Goal: Task Accomplishment & Management: Manage account settings

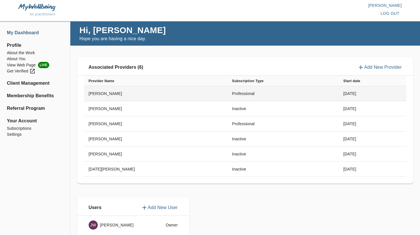
click at [200, 94] on td "[PERSON_NAME]" at bounding box center [155, 93] width 143 height 15
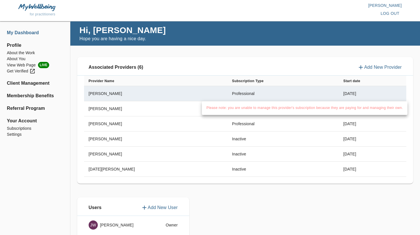
click at [213, 64] on div at bounding box center [210, 117] width 420 height 235
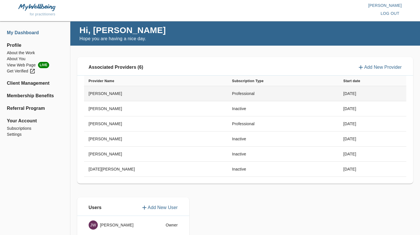
click at [227, 89] on td "Professional" at bounding box center [282, 93] width 111 height 15
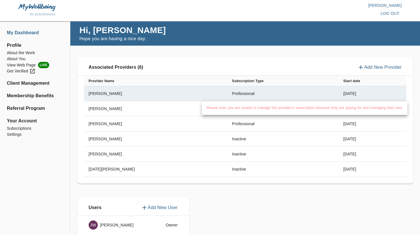
click at [223, 62] on div at bounding box center [210, 117] width 420 height 235
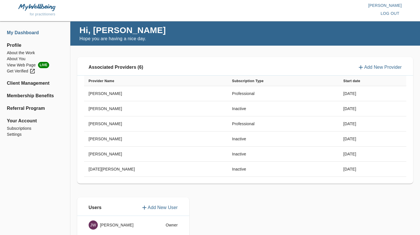
click at [391, 5] on p "[PERSON_NAME]" at bounding box center [306, 6] width 192 height 6
click at [391, 16] on span "log out" at bounding box center [389, 13] width 19 height 7
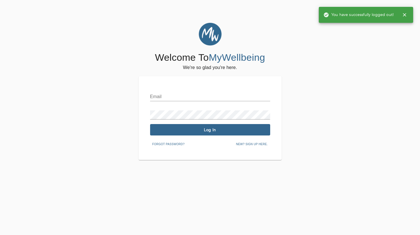
click at [193, 93] on input "text" at bounding box center [210, 96] width 120 height 9
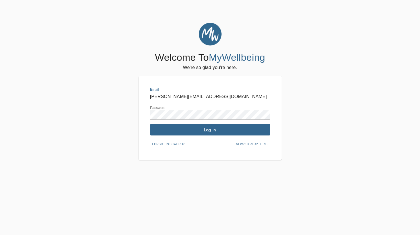
click at [185, 96] on input "[PERSON_NAME][EMAIL_ADDRESS][DOMAIN_NAME]" at bounding box center [210, 96] width 120 height 9
type input "[PERSON_NAME][EMAIL_ADDRESS][DOMAIN_NAME]"
click at [162, 132] on span "Log In" at bounding box center [209, 129] width 115 height 5
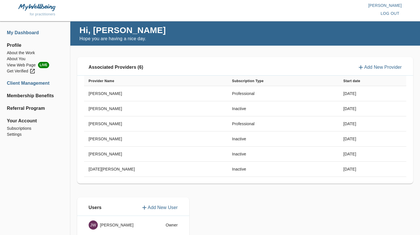
click at [20, 81] on li "Client Management" at bounding box center [35, 83] width 56 height 7
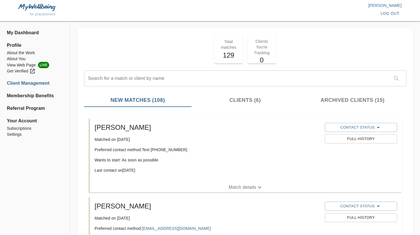
click at [235, 55] on h5 "129" at bounding box center [228, 55] width 22 height 9
click at [226, 57] on h5 "129" at bounding box center [228, 55] width 22 height 9
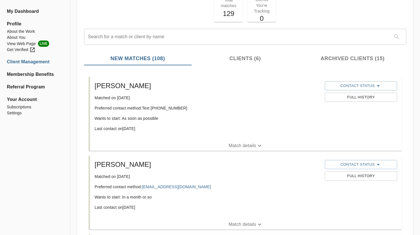
scroll to position [44, 0]
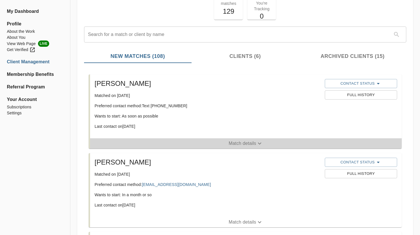
click at [252, 143] on p "Match details" at bounding box center [241, 143] width 27 height 7
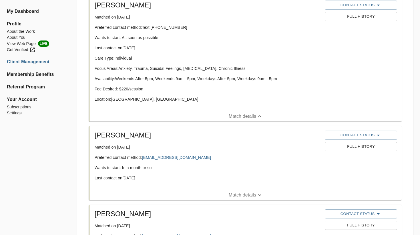
scroll to position [202, 0]
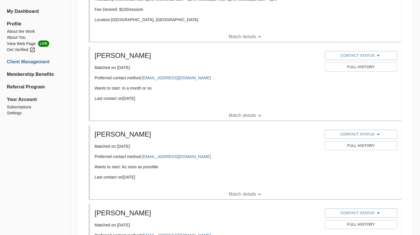
click at [249, 118] on p "Match details" at bounding box center [241, 115] width 27 height 7
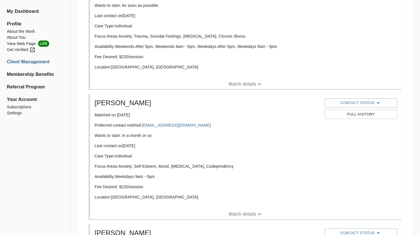
scroll to position [155, 0]
drag, startPoint x: 187, startPoint y: 126, endPoint x: 144, endPoint y: 125, distance: 43.7
click at [144, 125] on p "Preferred contact method: [EMAIL_ADDRESS][DOMAIN_NAME]" at bounding box center [208, 125] width 226 height 6
copy link "[EMAIL_ADDRESS][DOMAIN_NAME]"
click at [26, 34] on li "About the Work" at bounding box center [35, 32] width 56 height 6
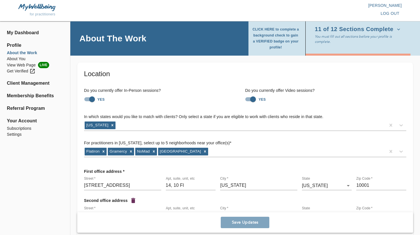
click at [19, 55] on li "About the Work" at bounding box center [35, 53] width 56 height 6
click at [15, 71] on div "Get Verified" at bounding box center [21, 71] width 29 height 6
click at [20, 82] on li "Client Management" at bounding box center [35, 83] width 56 height 7
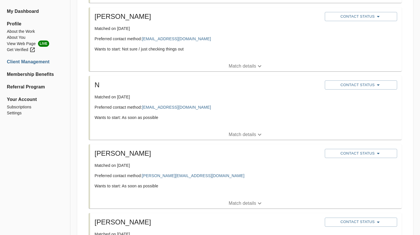
scroll to position [605, 0]
